Goal: Submit feedback/report problem: Submit feedback/report problem

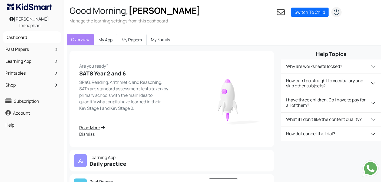
click at [238, 24] on div "Good Morning, [PERSON_NAME] Manage the learning settings from this dashboard Se…" at bounding box center [226, 15] width 325 height 31
click at [337, 12] on img "submit" at bounding box center [336, 12] width 11 height 11
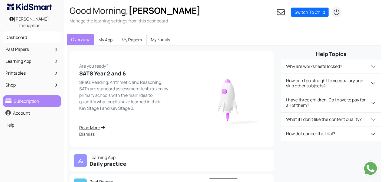
click at [39, 101] on link "Subscription" at bounding box center [32, 100] width 56 height 9
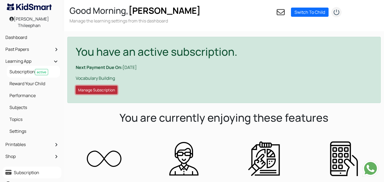
click at [99, 89] on button "Manage Subscription" at bounding box center [97, 90] width 42 height 8
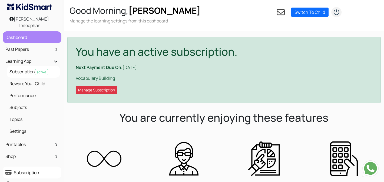
click at [26, 33] on link "Dashboard" at bounding box center [32, 37] width 56 height 9
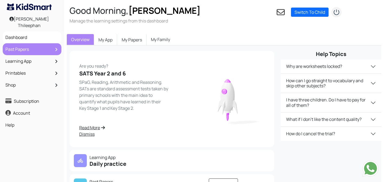
click at [27, 46] on link "Past Papers" at bounding box center [32, 49] width 56 height 9
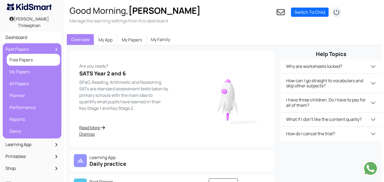
click at [27, 56] on link "Free Papers" at bounding box center [33, 59] width 51 height 9
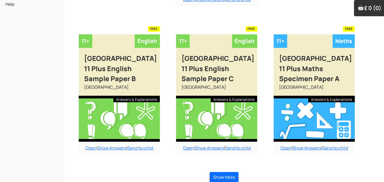
scroll to position [207, 0]
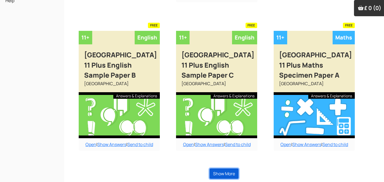
click at [225, 173] on button "Show More" at bounding box center [223, 173] width 29 height 10
click at [93, 142] on link "Open" at bounding box center [90, 144] width 11 height 6
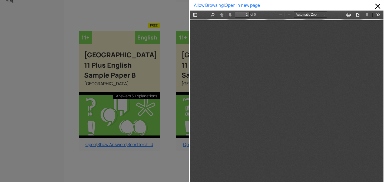
scroll to position [3, 0]
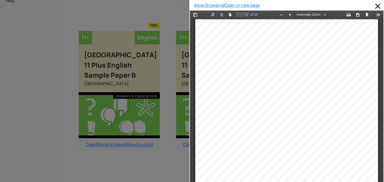
click at [284, 47] on div at bounding box center [286, 148] width 183 height 258
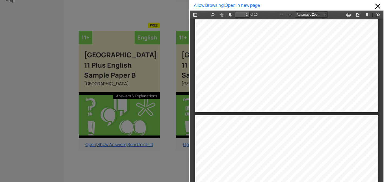
type input "2"
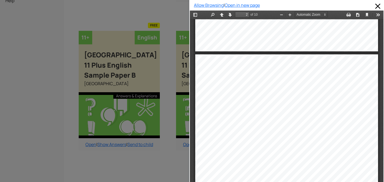
scroll to position [230, 0]
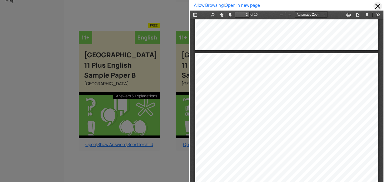
click at [376, 5] on span at bounding box center [377, 6] width 9 height 9
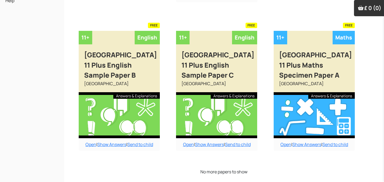
click at [178, 12] on div "Buy answers for just this paper for £6 or buy the bundle and save money. Add to…" at bounding box center [224, 11] width 307 height 303
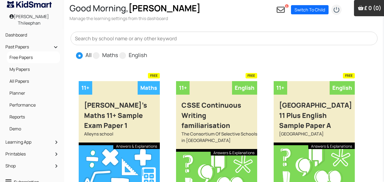
scroll to position [2, 0]
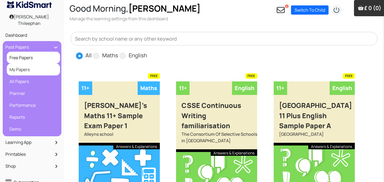
click at [33, 65] on link "My Papers" at bounding box center [33, 69] width 51 height 9
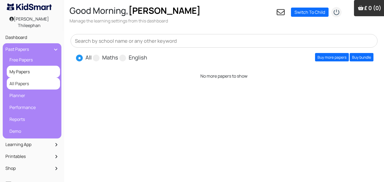
click at [25, 79] on link "All Papers" at bounding box center [33, 83] width 51 height 9
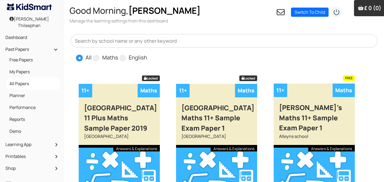
click at [188, 57] on div "All Maths English" at bounding box center [226, 57] width 301 height 9
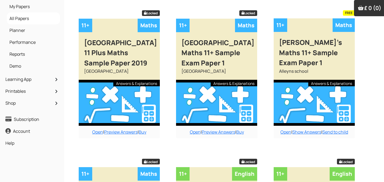
scroll to position [76, 0]
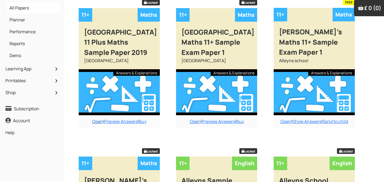
click at [97, 119] on link "Open" at bounding box center [97, 121] width 11 height 6
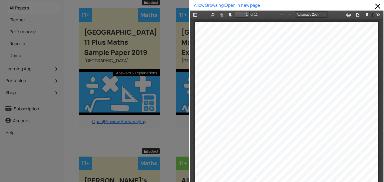
scroll to position [3, 0]
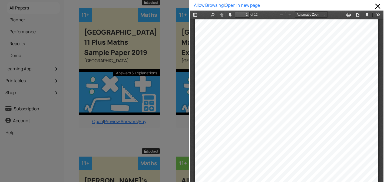
click at [236, 58] on div "ALDENHAM SCHOOL 1 1 + Entrance Paper SAMPLE PAPER Mathematics Length of Examina…" at bounding box center [286, 148] width 183 height 258
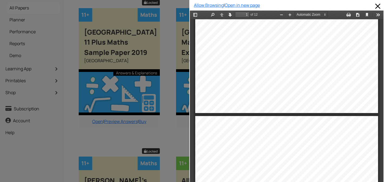
type input "2"
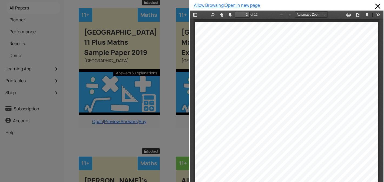
scroll to position [262, 0]
click at [378, 7] on span at bounding box center [377, 6] width 9 height 9
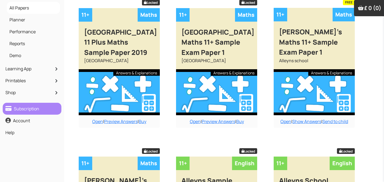
click at [30, 104] on link "Subscription" at bounding box center [32, 108] width 56 height 9
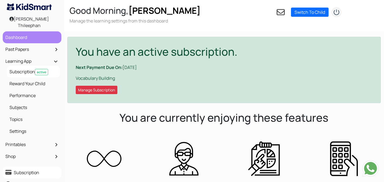
click at [28, 38] on link "Dashboard" at bounding box center [32, 37] width 56 height 9
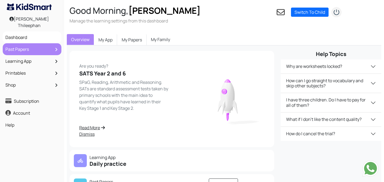
click at [25, 45] on link "Past Papers" at bounding box center [32, 49] width 56 height 9
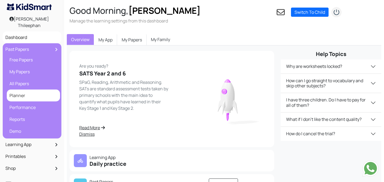
click at [16, 92] on link "Planner" at bounding box center [33, 95] width 51 height 9
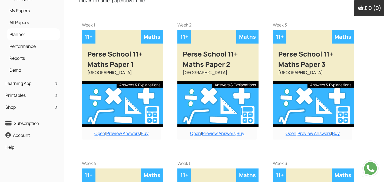
scroll to position [65, 0]
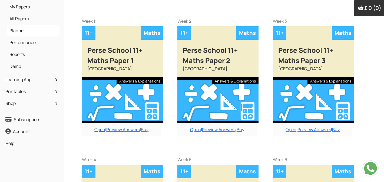
click at [96, 128] on link "Open" at bounding box center [99, 129] width 11 height 6
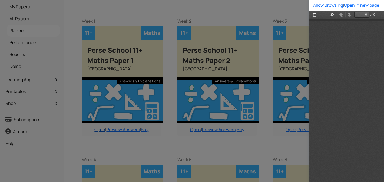
scroll to position [3, 0]
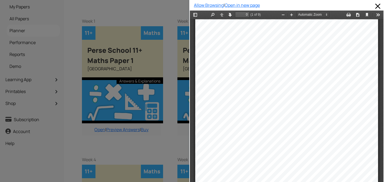
click at [252, 42] on div "Year 7 Entrance Exams Maths Specimen Paper 1 Time allowed: 45 minutes Instructi…" at bounding box center [286, 148] width 183 height 258
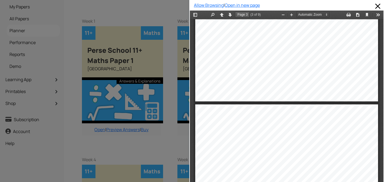
type input "Page 4"
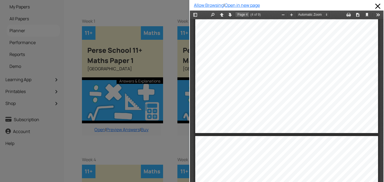
scroll to position [932, 0]
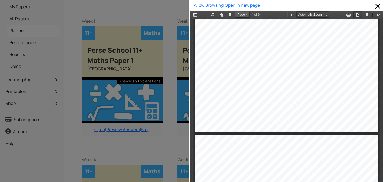
click at [357, 15] on button "Download" at bounding box center [357, 14] width 9 height 7
click at [150, 2] on div at bounding box center [94, 91] width 189 height 182
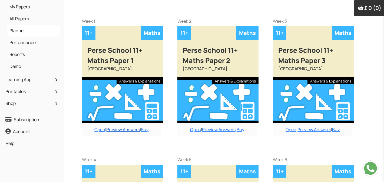
click at [119, 127] on link "Preview Answers" at bounding box center [123, 129] width 34 height 6
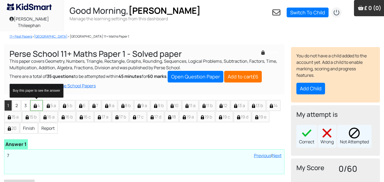
click at [39, 102] on li "4" at bounding box center [36, 105] width 12 height 11
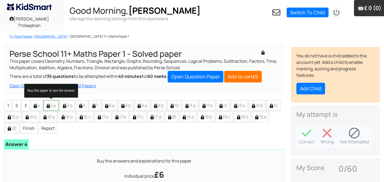
click at [55, 100] on li "5 a" at bounding box center [51, 105] width 16 height 11
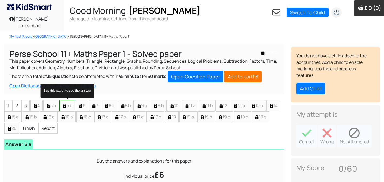
click at [68, 100] on li "5 b" at bounding box center [67, 105] width 16 height 11
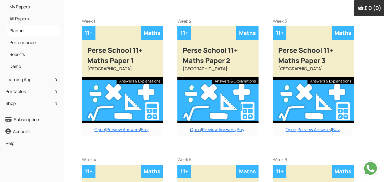
click at [196, 128] on link "Open" at bounding box center [195, 129] width 11 height 6
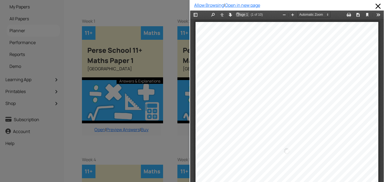
scroll to position [3, 0]
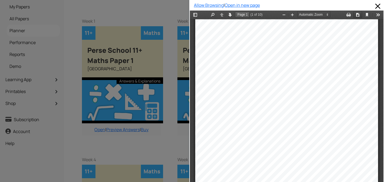
click at [359, 15] on button "Download" at bounding box center [357, 14] width 9 height 7
click at [376, 6] on span at bounding box center [377, 6] width 9 height 9
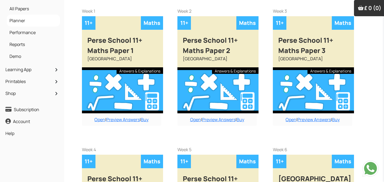
scroll to position [76, 0]
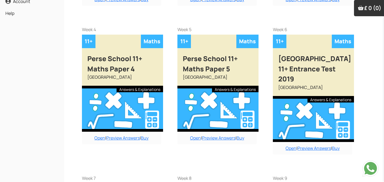
scroll to position [205, 0]
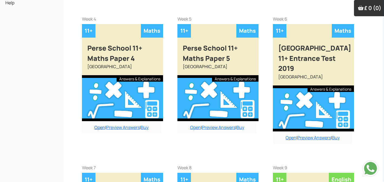
click at [99, 125] on link "Open" at bounding box center [99, 127] width 11 height 6
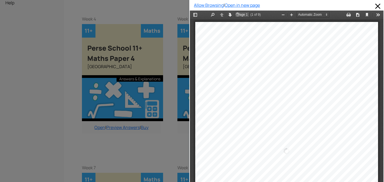
scroll to position [3, 0]
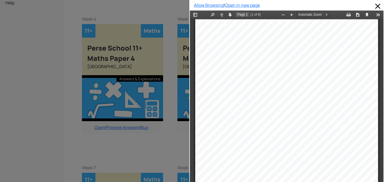
click at [337, 32] on div "Year 7 Entrance Exams Maths Specimen Paper 4 Time allowed: 45 minutes Instructi…" at bounding box center [286, 148] width 183 height 258
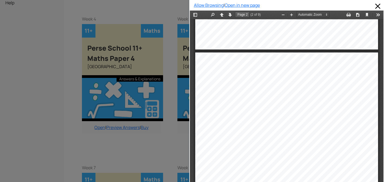
scroll to position [240, 0]
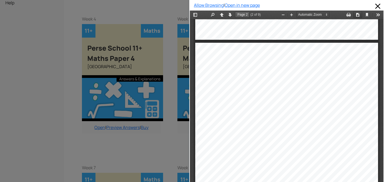
click at [356, 17] on button "Download" at bounding box center [357, 14] width 9 height 7
click at [379, 8] on span at bounding box center [377, 6] width 9 height 9
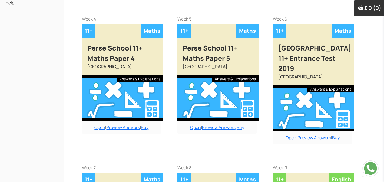
click at [275, 134] on div "Buy answers for just this paper for £6 or buy the bundle and save money. Add to…" at bounding box center [312, 81] width 90 height 143
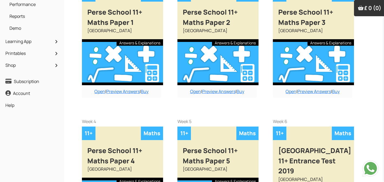
scroll to position [86, 0]
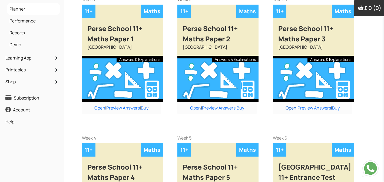
click at [289, 107] on link "Open" at bounding box center [290, 108] width 11 height 6
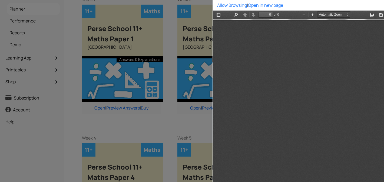
scroll to position [3, 0]
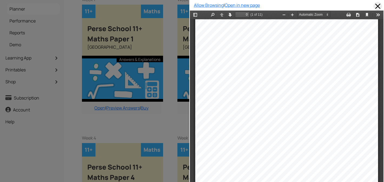
click at [380, 6] on span at bounding box center [377, 6] width 9 height 9
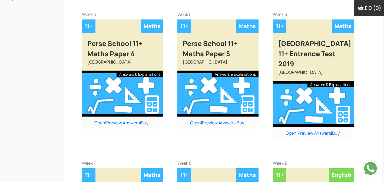
scroll to position [216, 0]
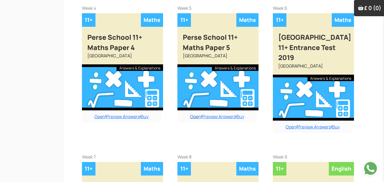
click at [197, 116] on link "Open" at bounding box center [195, 116] width 11 height 6
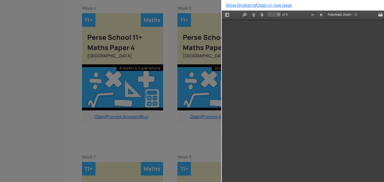
scroll to position [3, 0]
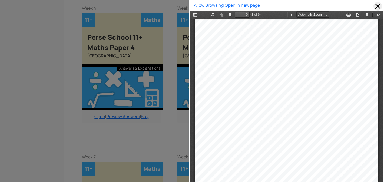
click at [374, 6] on span at bounding box center [377, 6] width 9 height 9
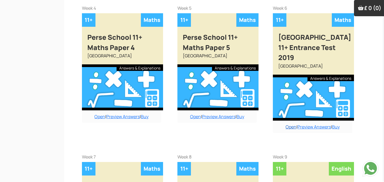
click at [291, 124] on link "Open" at bounding box center [290, 127] width 11 height 6
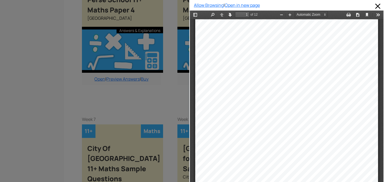
scroll to position [259, 0]
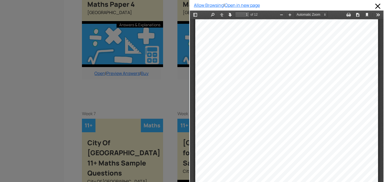
click at [267, 105] on div "Time allowed:" at bounding box center [273, 106] width 32 height 5
click at [377, 4] on span at bounding box center [377, 6] width 9 height 9
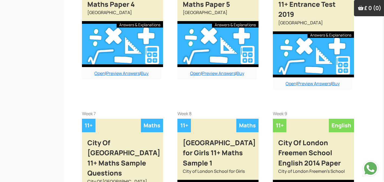
click at [291, 92] on div "Buy answers for just this paper for £6 or buy the bundle and save money. Add to…" at bounding box center [224, 117] width 300 height 604
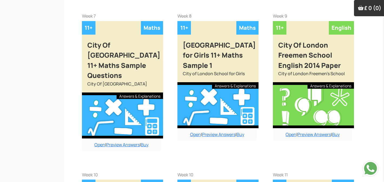
scroll to position [378, 0]
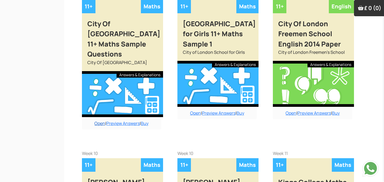
click at [97, 120] on link "Open" at bounding box center [99, 123] width 11 height 6
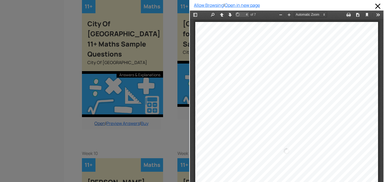
scroll to position [746, 0]
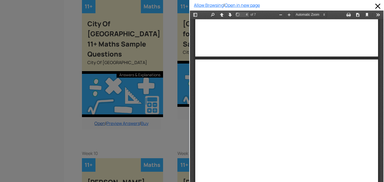
click at [97, 112] on div at bounding box center [94, 91] width 189 height 182
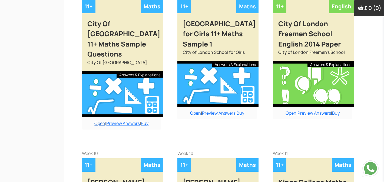
click at [98, 120] on link "Open" at bounding box center [99, 123] width 11 height 6
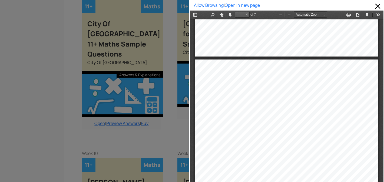
click at [94, 135] on div at bounding box center [94, 91] width 189 height 182
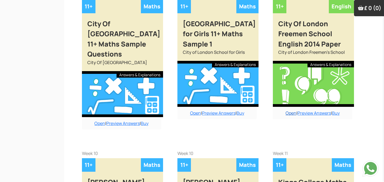
click at [288, 110] on link "Open" at bounding box center [290, 113] width 11 height 6
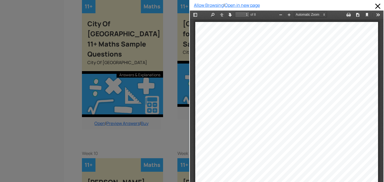
scroll to position [3, 0]
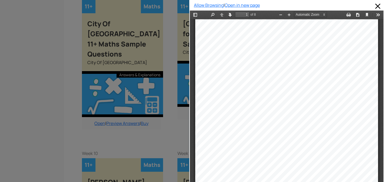
click at [288, 101] on div "SAMPLE ENTRANCE EXAMINATION PAPER For pupils currently in Year 6 ENGLISH Name: …" at bounding box center [286, 148] width 183 height 258
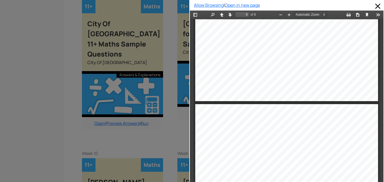
type input "7"
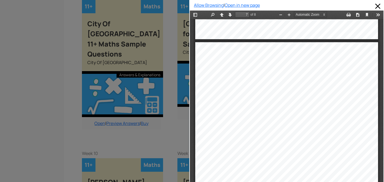
scroll to position [1548, 0]
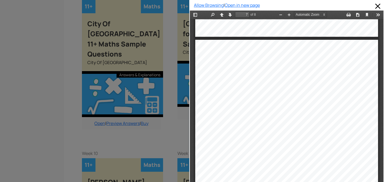
click at [323, 44] on div "SSH S1 014 ENG 1 1 ENT ________________________________________________________…" at bounding box center [286, 169] width 183 height 258
click at [378, 5] on span at bounding box center [377, 6] width 9 height 9
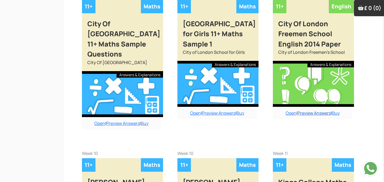
click at [307, 110] on link "Preview Answers" at bounding box center [314, 113] width 34 height 6
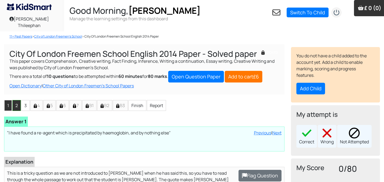
click at [16, 100] on li "2" at bounding box center [16, 105] width 8 height 11
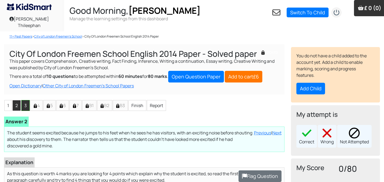
click at [22, 101] on li "3" at bounding box center [25, 105] width 8 height 11
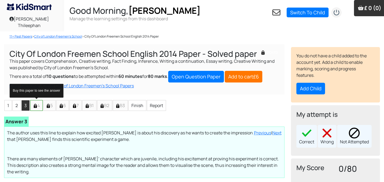
click at [35, 104] on img "Buy this paper to see the answer" at bounding box center [35, 106] width 4 height 4
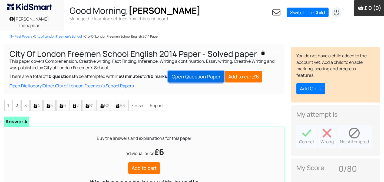
click at [192, 75] on link "Open Question Paper" at bounding box center [196, 77] width 56 height 12
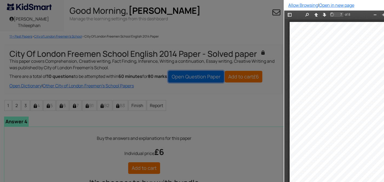
scroll to position [1548, 0]
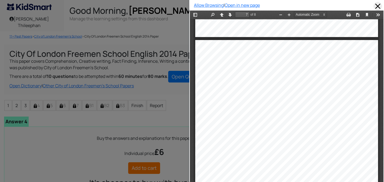
click at [379, 9] on span at bounding box center [377, 6] width 9 height 9
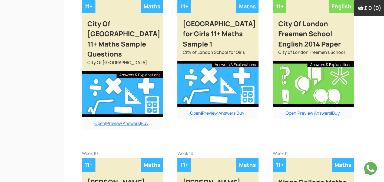
click at [202, 116] on div "Buy answers for just this paper for £6 or buy the bundle and save money. Add to…" at bounding box center [217, 57] width 90 height 143
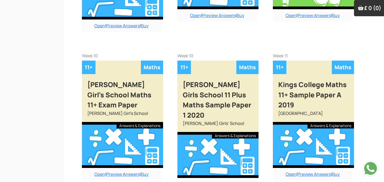
scroll to position [495, 0]
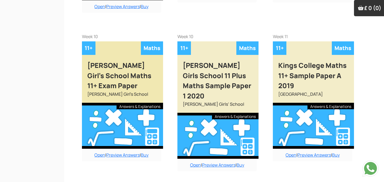
click at [110, 103] on div at bounding box center [122, 126] width 81 height 46
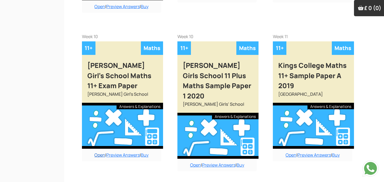
click at [98, 152] on link "Open" at bounding box center [99, 155] width 11 height 6
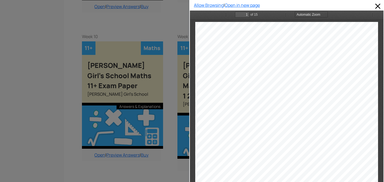
scroll to position [3, 0]
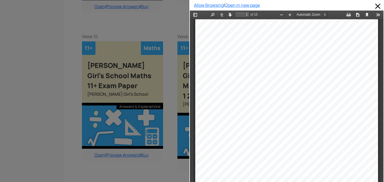
click at [234, 91] on div "JAMES ALLEN’S GIRLS ’ SCHOOL 11+ ENTRANCE EXAMINATION SAMPLE PAPER MATHEMATICS …" at bounding box center [286, 148] width 183 height 258
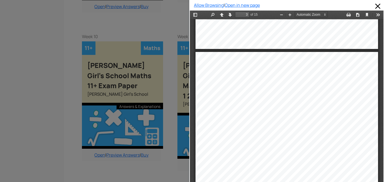
scroll to position [500, 0]
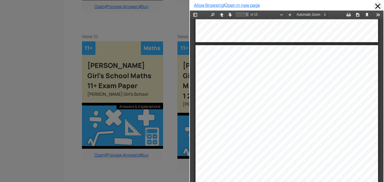
click at [379, 2] on span at bounding box center [377, 6] width 9 height 9
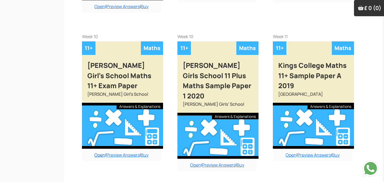
click at [99, 152] on link "Open" at bounding box center [99, 155] width 11 height 6
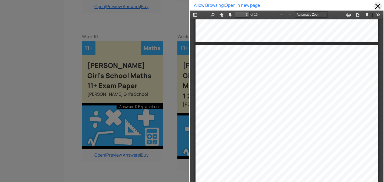
click at [377, 5] on span at bounding box center [377, 6] width 9 height 9
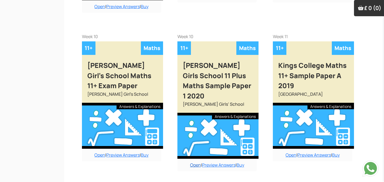
click at [190, 162] on link "Open" at bounding box center [195, 165] width 11 height 6
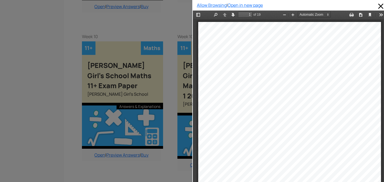
scroll to position [3, 0]
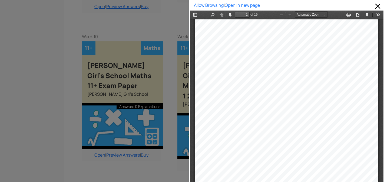
click at [237, 118] on div "CANDIDATE NUMBER:" at bounding box center [240, 117] width 47 height 4
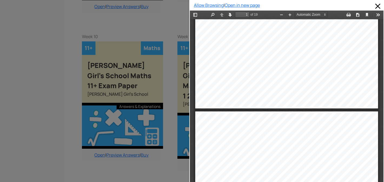
type input "2"
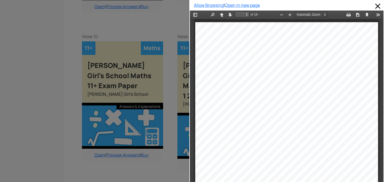
scroll to position [262, 0]
click at [288, 66] on div "2 1. 275 2. 1003 – 648 + 837 97 3. 587 4. 9 4716 x 7 5. 2492 ÷ 28 Ans:_________…" at bounding box center [286, 150] width 183 height 258
click at [375, 5] on span at bounding box center [377, 6] width 9 height 9
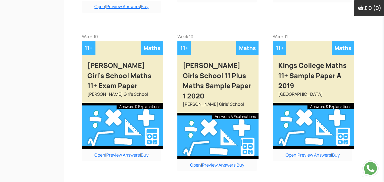
click at [174, 50] on div "Buy answers for just this paper for £6 or buy the bundle and save money. Add to…" at bounding box center [217, 104] width 90 height 153
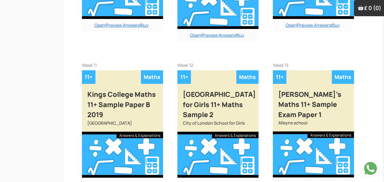
scroll to position [643, 0]
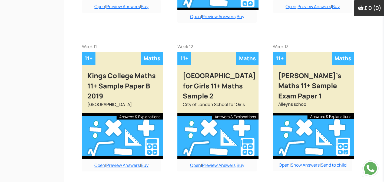
click at [260, 146] on div "Buy answers for just this paper for £6 or buy the bundle and save money. Add to…" at bounding box center [217, 109] width 90 height 143
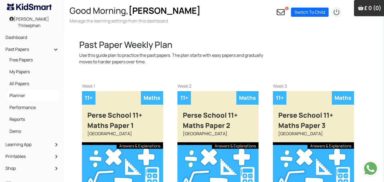
scroll to position [0, 0]
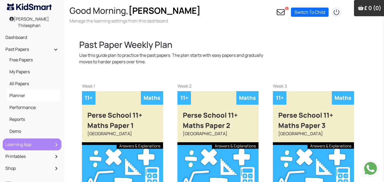
click at [18, 145] on link "Learning App" at bounding box center [32, 144] width 56 height 9
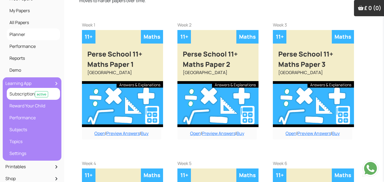
scroll to position [65, 0]
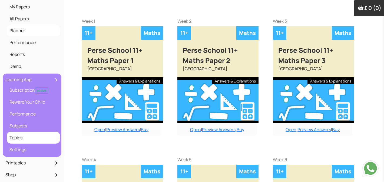
click at [31, 136] on link "Topics" at bounding box center [33, 137] width 51 height 9
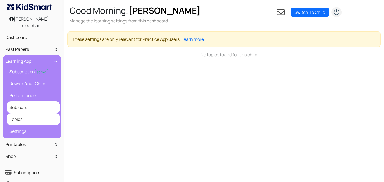
click at [27, 106] on link "Subjects" at bounding box center [33, 107] width 51 height 9
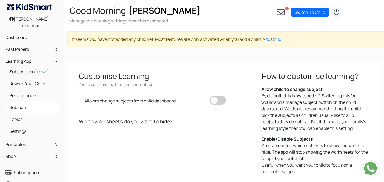
click at [276, 12] on icon at bounding box center [280, 12] width 8 height 8
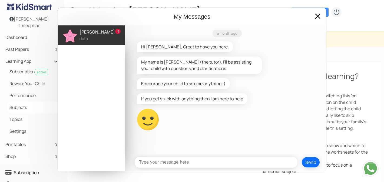
click at [240, 163] on input "text" at bounding box center [216, 162] width 163 height 11
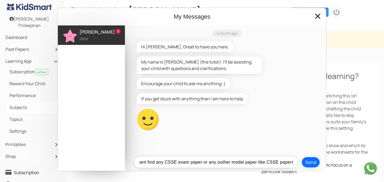
type input "last month and this month £20 waste because my son didnt study anything this ap…"
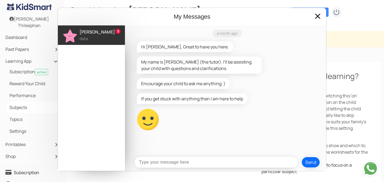
scroll to position [0, 0]
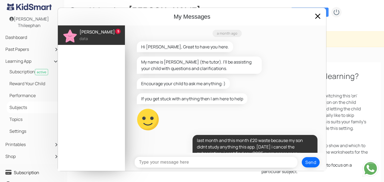
click at [232, 107] on div "a month ago Hi [PERSON_NAME], Great to have you here. My name is [PERSON_NAME] …" at bounding box center [227, 88] width 198 height 127
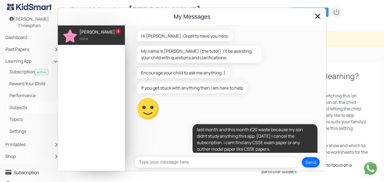
scroll to position [21, 0]
